Goal: Task Accomplishment & Management: Manage account settings

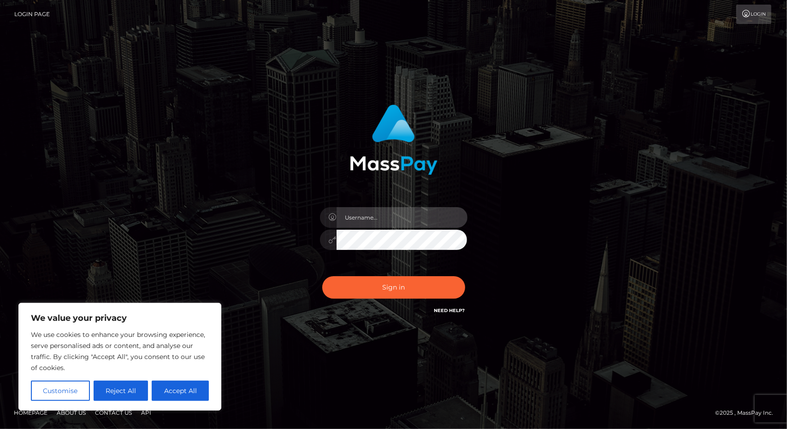
click at [376, 217] on input "text" at bounding box center [401, 217] width 131 height 21
type input "Melonkittyethrilis@gmail.com"
click at [175, 397] on button "Accept All" at bounding box center [180, 391] width 57 height 20
checkbox input "true"
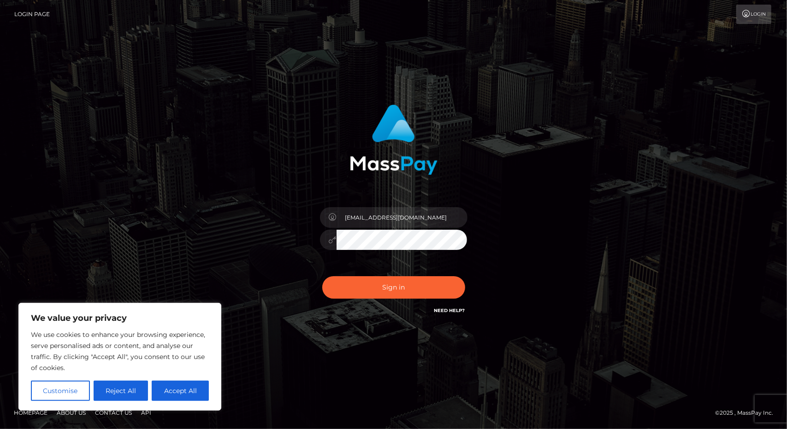
checkbox input "true"
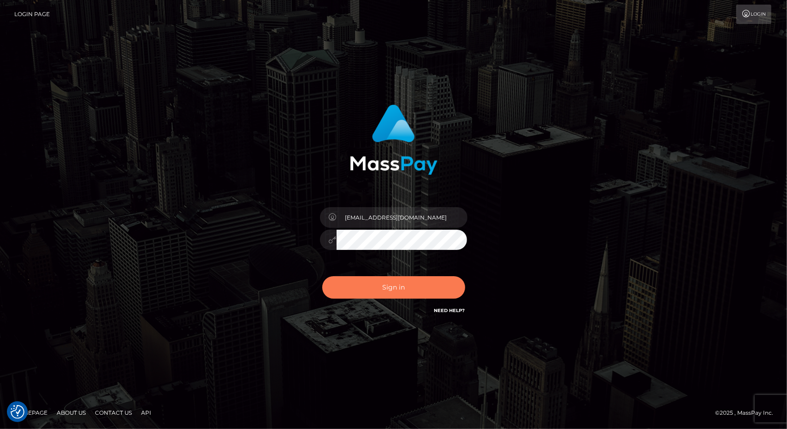
click at [415, 289] on button "Sign in" at bounding box center [393, 287] width 143 height 23
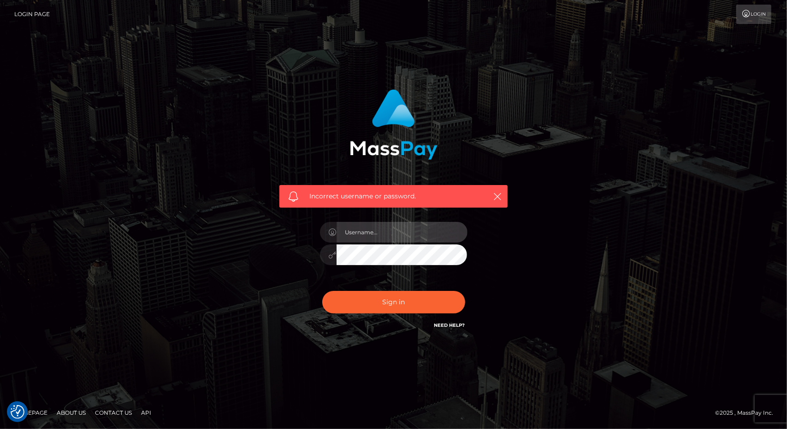
click at [405, 233] on input "text" at bounding box center [401, 232] width 131 height 21
click at [745, 13] on icon at bounding box center [746, 13] width 10 height 7
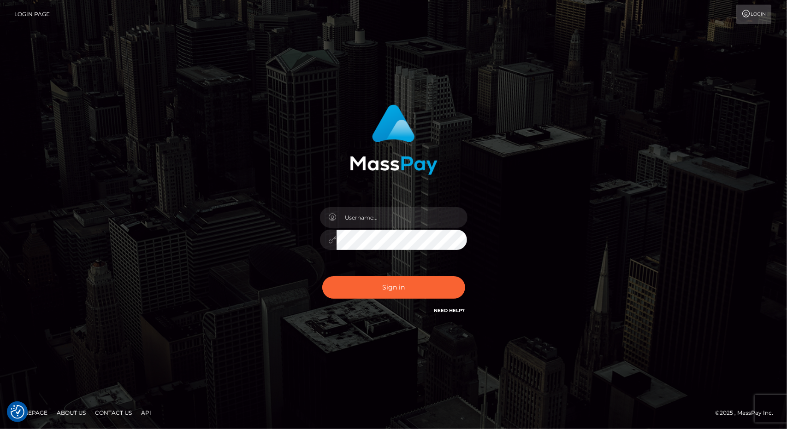
click at [438, 312] on link "Need Help?" at bounding box center [449, 311] width 31 height 6
click at [451, 311] on link "Need Help?" at bounding box center [449, 311] width 31 height 6
click at [400, 218] on input "text" at bounding box center [401, 217] width 131 height 21
type input "Melonkittyethrilis@gmail.com"
click at [540, 247] on div "Melonkittyethrilis@gmail.com" at bounding box center [393, 215] width 525 height 235
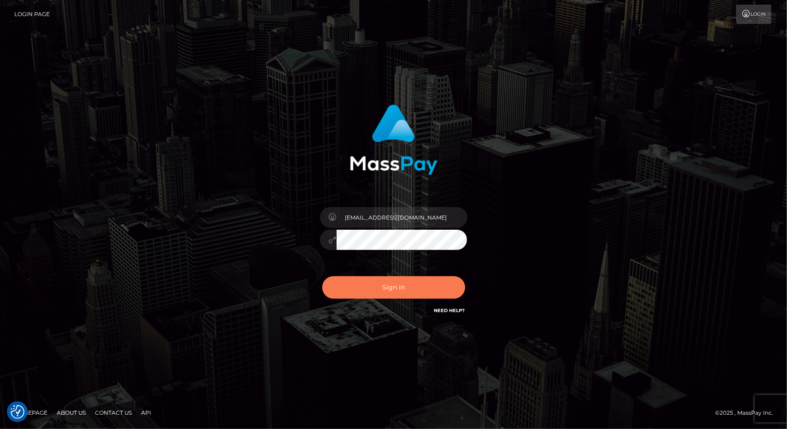
click at [419, 289] on button "Sign in" at bounding box center [393, 287] width 143 height 23
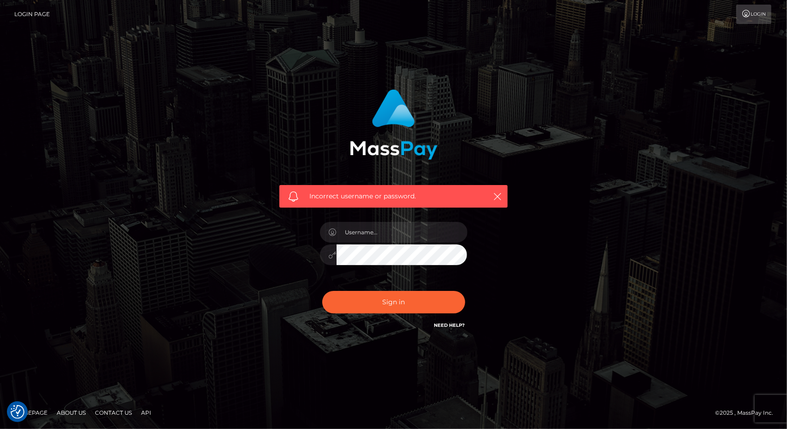
click at [448, 325] on link "Need Help?" at bounding box center [449, 326] width 31 height 6
click at [743, 15] on icon at bounding box center [746, 13] width 10 height 7
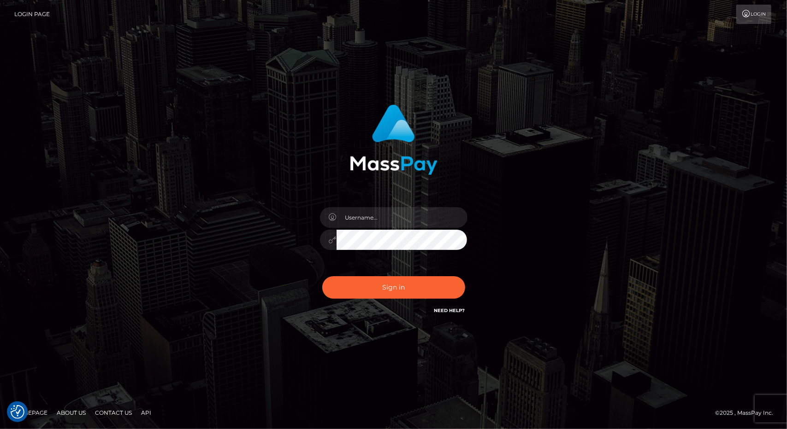
click at [27, 13] on link "Login Page" at bounding box center [31, 14] width 35 height 19
click at [364, 215] on input "text" at bounding box center [401, 217] width 131 height 21
type input "[EMAIL_ADDRESS][DOMAIN_NAME]"
click at [429, 291] on button "Sign in" at bounding box center [393, 287] width 143 height 23
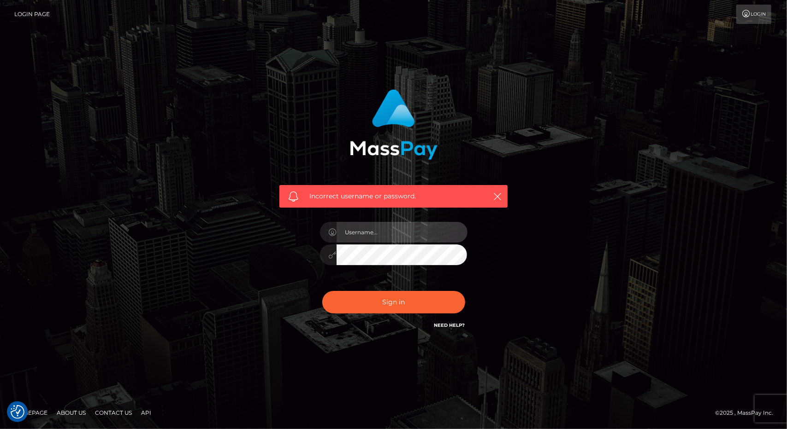
click at [388, 233] on input "text" at bounding box center [401, 232] width 131 height 21
click at [617, 209] on div "Incorrect username or password." at bounding box center [393, 214] width 525 height 265
click at [420, 244] on div at bounding box center [393, 250] width 161 height 70
click at [414, 234] on input "text" at bounding box center [401, 232] width 131 height 21
type input "[EMAIL_ADDRESS][DOMAIN_NAME]"
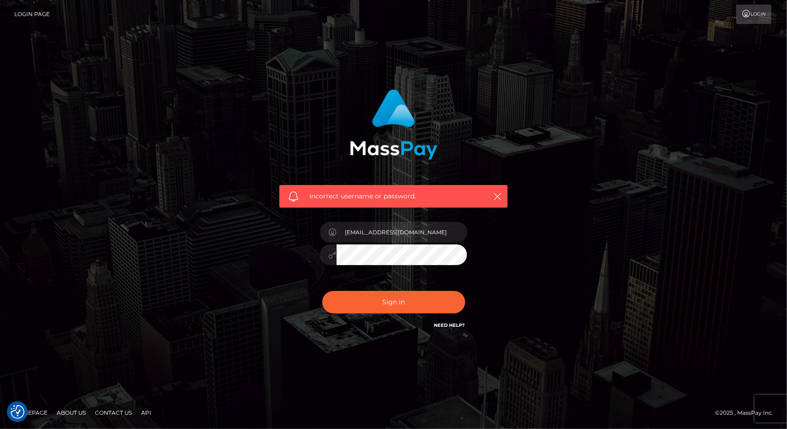
click at [633, 216] on div "Incorrect username or password. [EMAIL_ADDRESS][DOMAIN_NAME]" at bounding box center [393, 214] width 525 height 265
